Goal: Task Accomplishment & Management: Complete application form

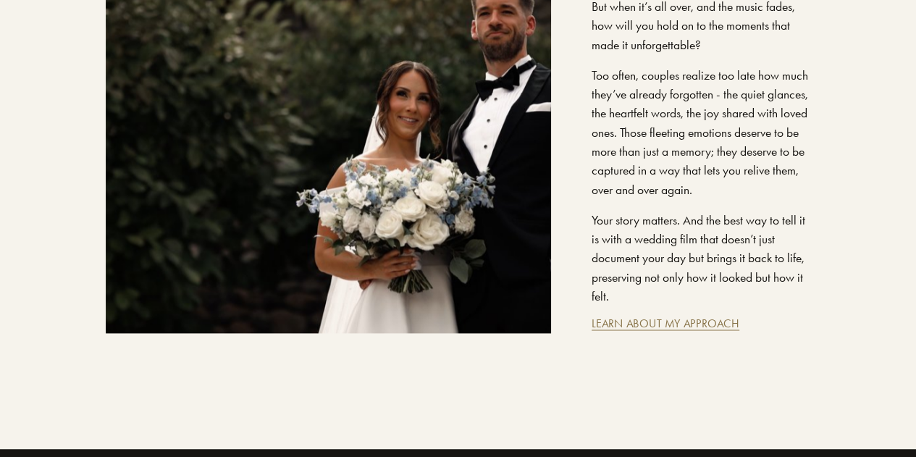
scroll to position [992, 0]
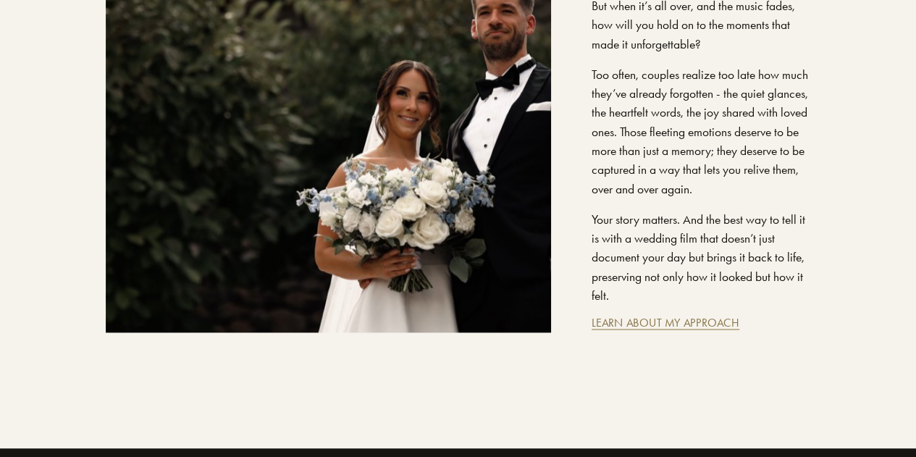
click at [620, 316] on link "LEARN ABOUT MY APPROACH" at bounding box center [666, 323] width 148 height 14
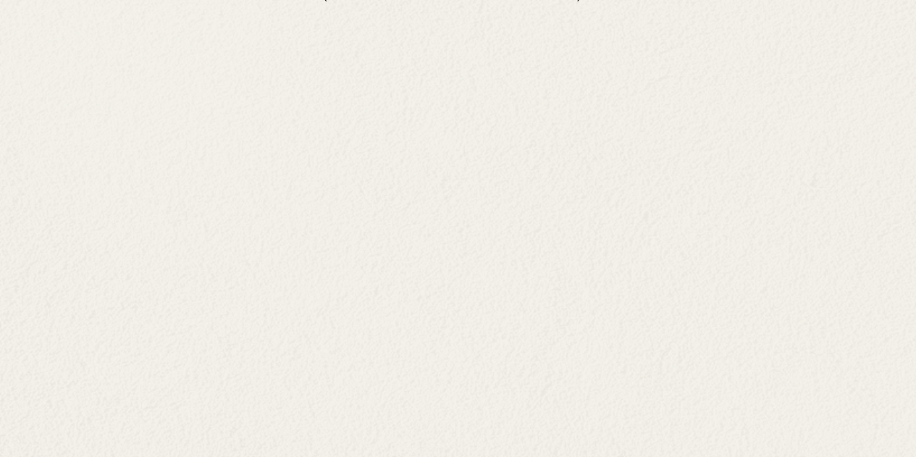
scroll to position [4721, 0]
click at [209, 290] on div "Tell Me Your Love Story. Because I want to do my absolute best for every couple…" at bounding box center [458, 185] width 916 height 1060
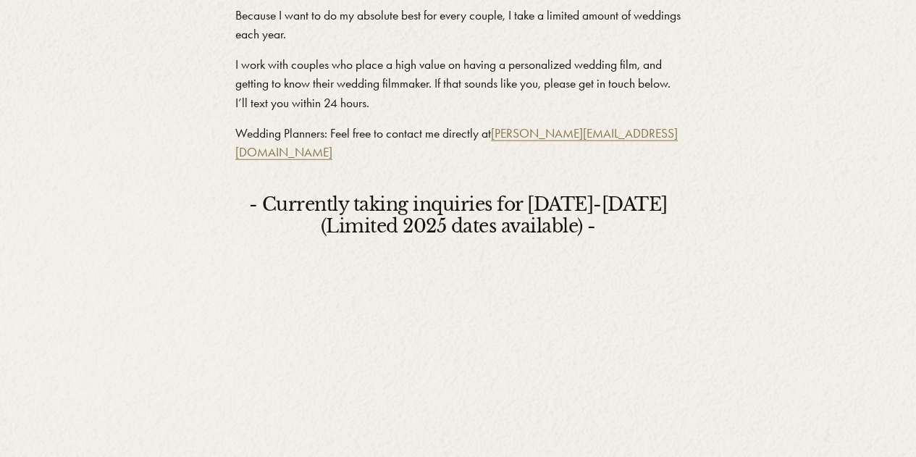
scroll to position [5101, 0]
